Goal: Check status

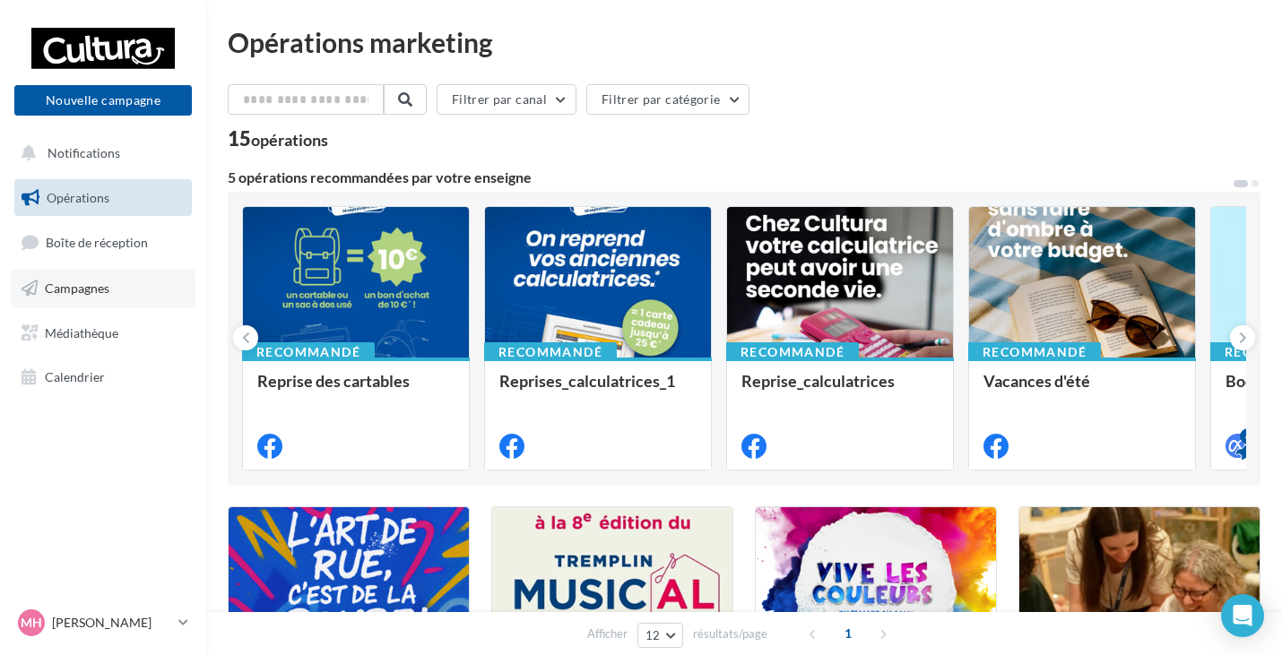
click at [91, 275] on link "Campagnes" at bounding box center [103, 289] width 185 height 38
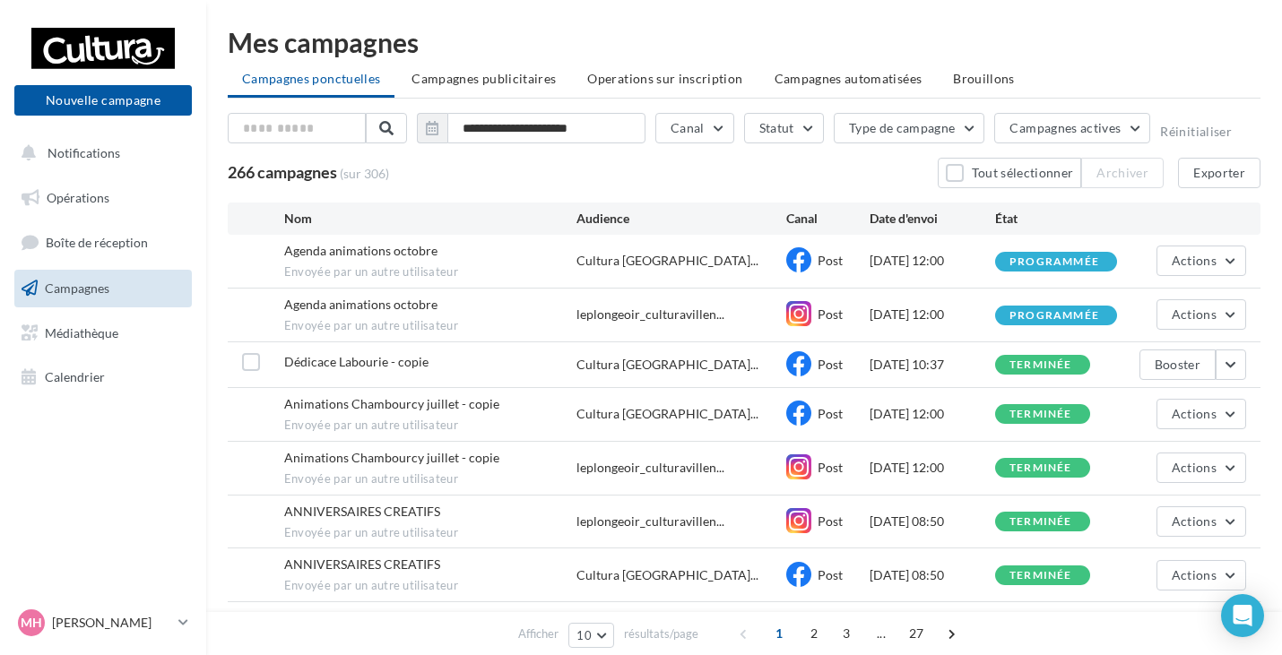
click at [1247, 370] on div "Dédicace Labourie - copie Cultura Villennes-sur-Sei... Post 20/09/2025 10:37 te…" at bounding box center [744, 364] width 1032 height 45
click at [1239, 368] on button "button" at bounding box center [1230, 365] width 30 height 30
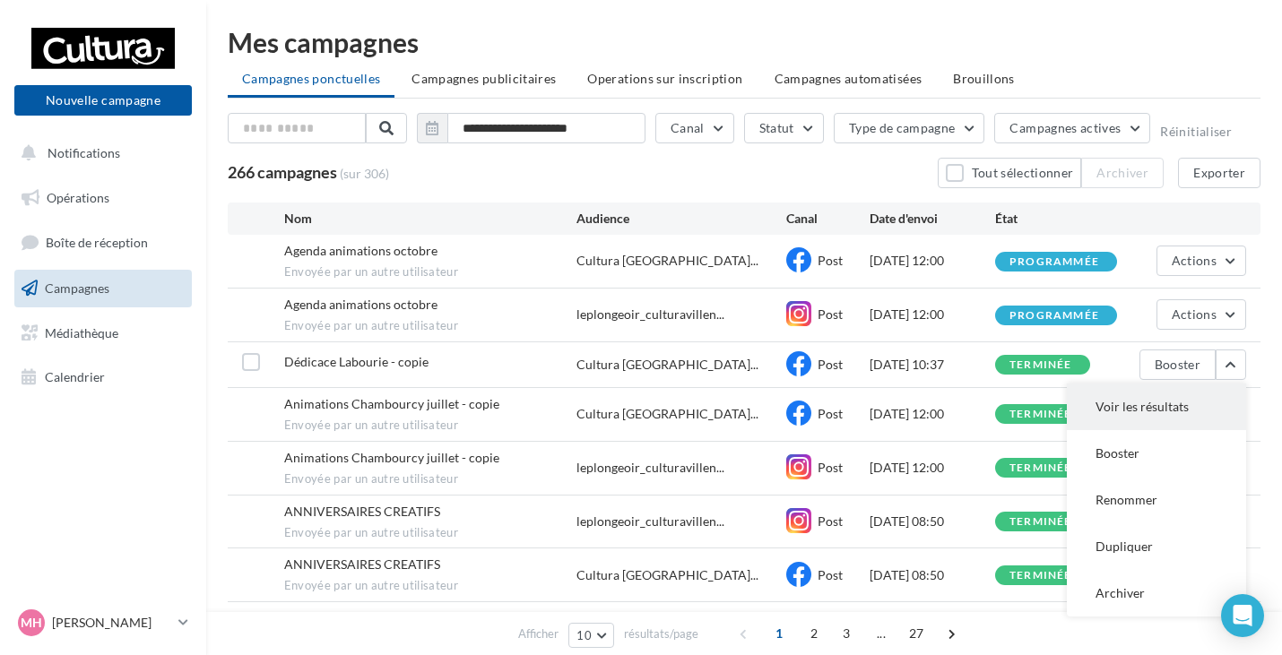
click at [1146, 415] on button "Voir les résultats" at bounding box center [1155, 407] width 179 height 47
